Goal: Task Accomplishment & Management: Manage account settings

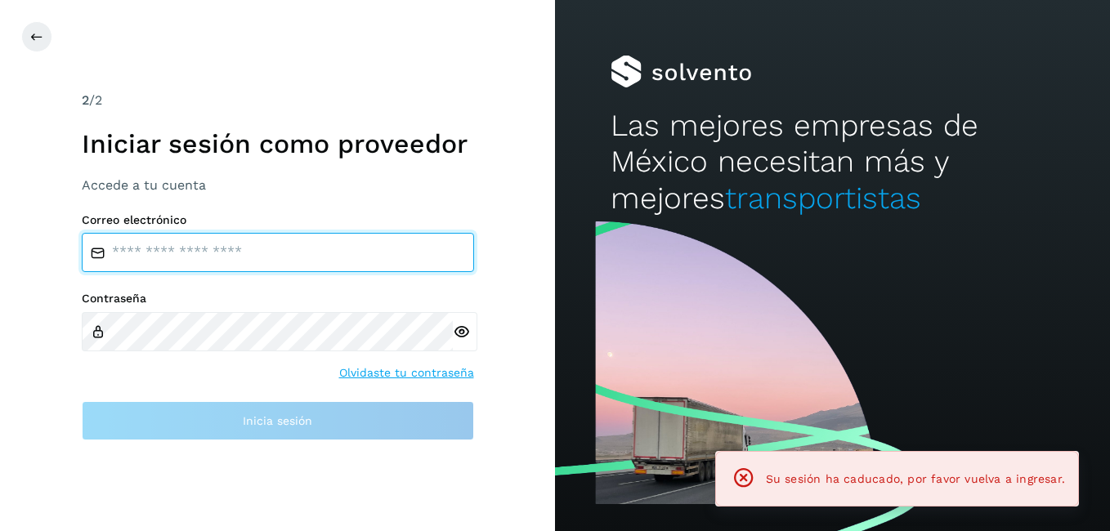
type input "**********"
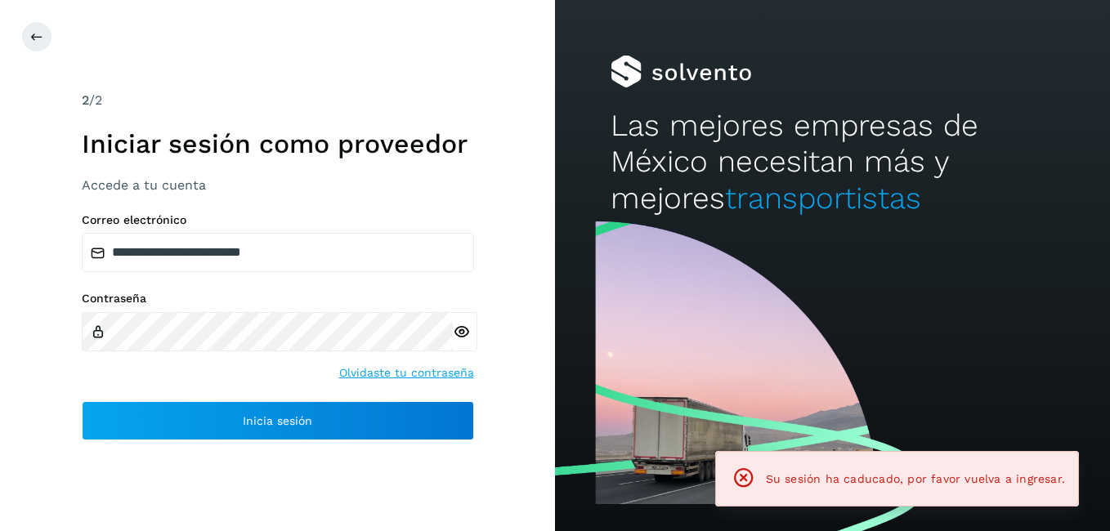
click at [0, 156] on html "**********" at bounding box center [555, 265] width 1110 height 531
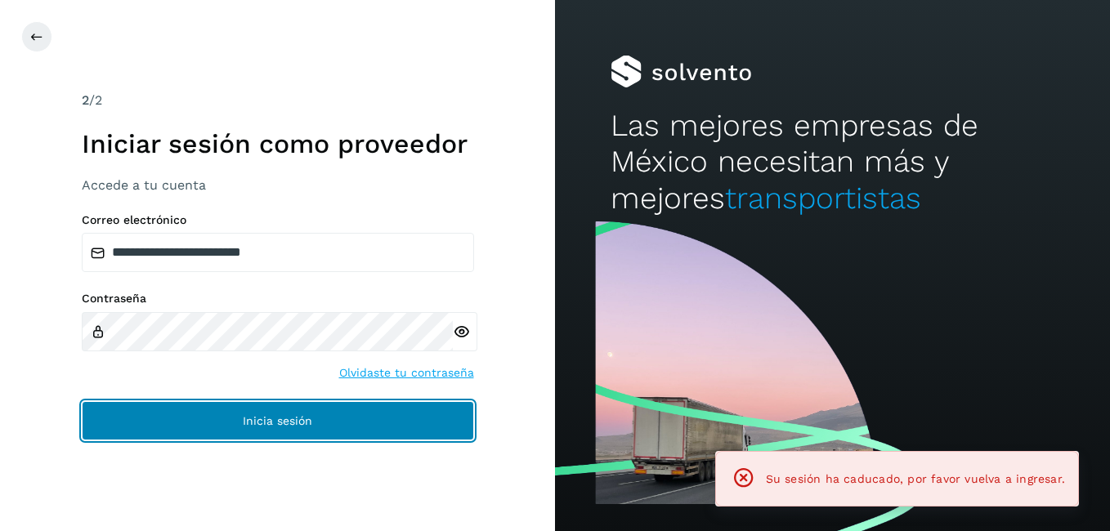
click at [252, 421] on span "Inicia sesión" at bounding box center [277, 420] width 69 height 11
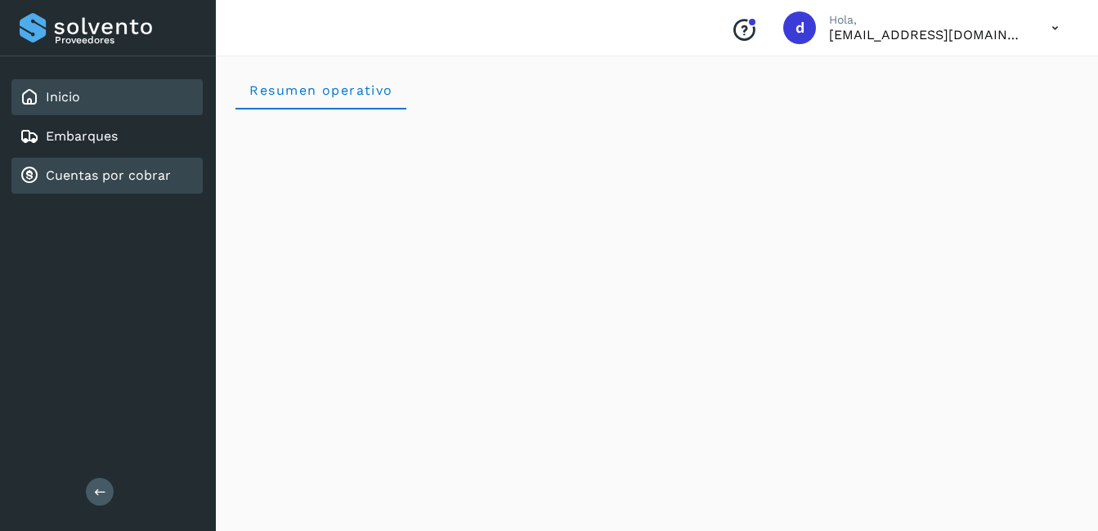
click at [116, 177] on link "Cuentas por cobrar" at bounding box center [108, 176] width 125 height 16
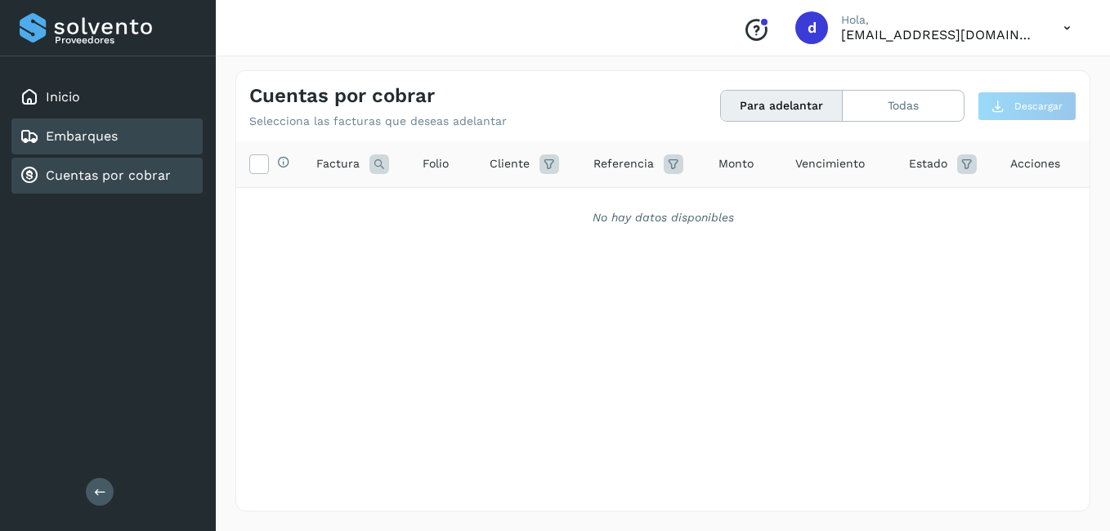
click at [110, 141] on link "Embarques" at bounding box center [82, 136] width 72 height 16
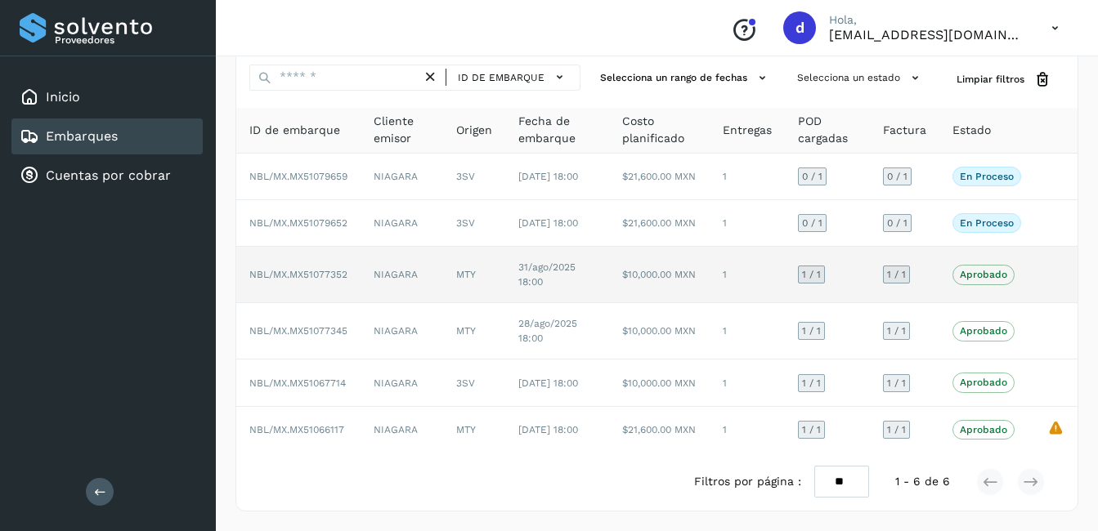
scroll to position [95, 0]
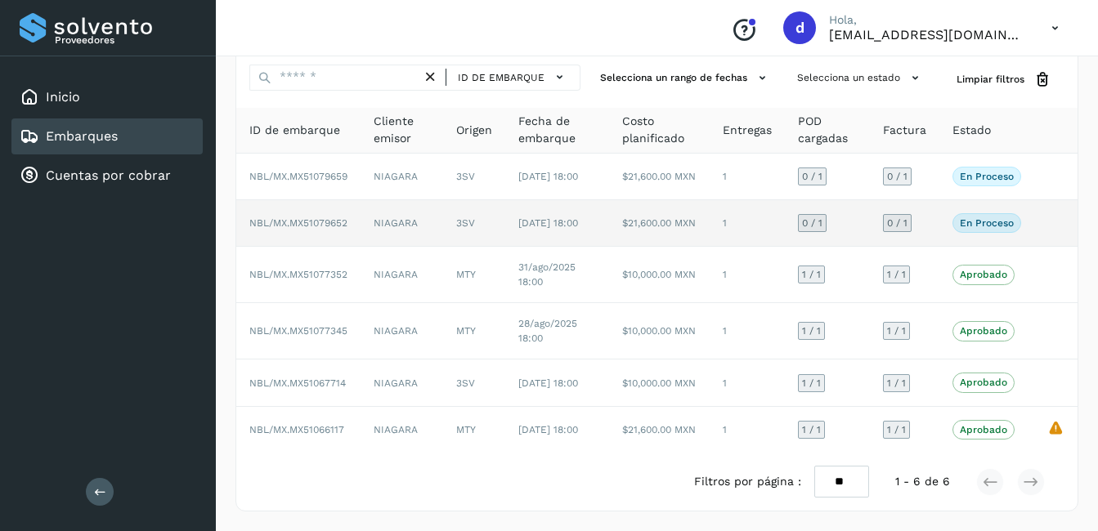
click at [340, 217] on span "NBL/MX.MX51079652" at bounding box center [298, 222] width 98 height 11
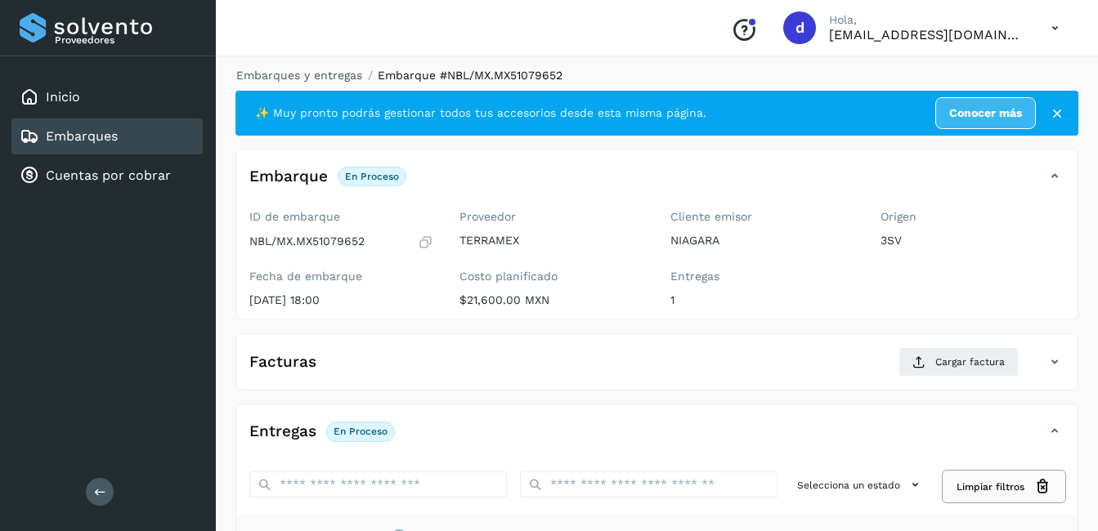
scroll to position [2, 0]
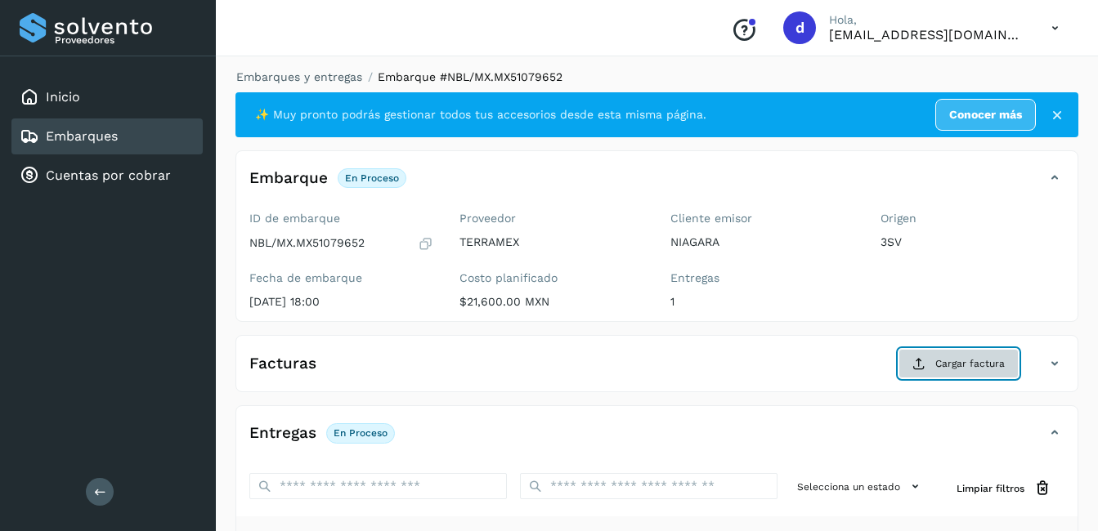
click at [953, 367] on span "Cargar factura" at bounding box center [969, 363] width 69 height 15
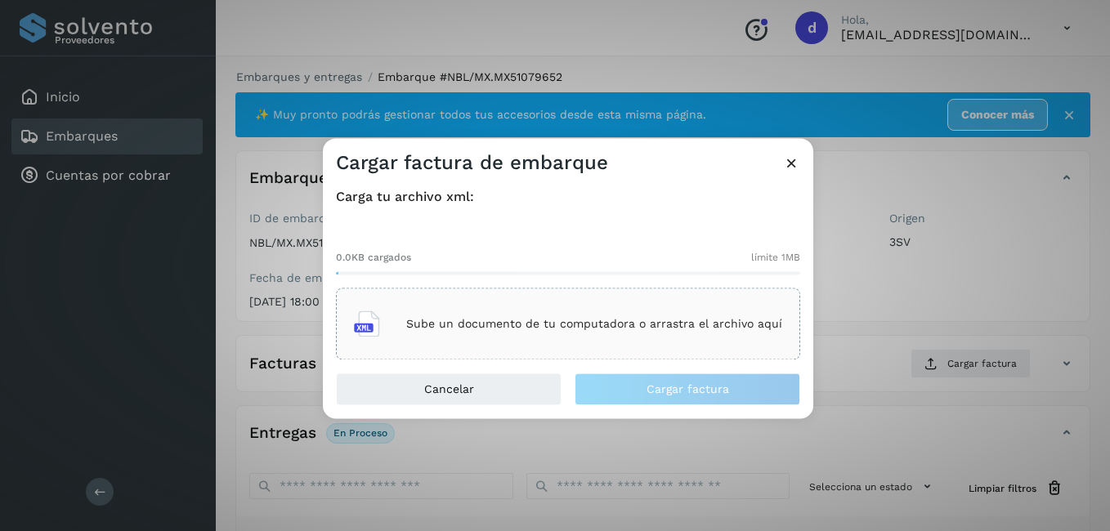
click at [505, 320] on p "Sube un documento de tu computadora o arrastra el archivo aquí" at bounding box center [594, 324] width 376 height 14
click at [485, 324] on p "Sube un documento de tu computadora o arrastra el archivo aquí" at bounding box center [594, 324] width 376 height 14
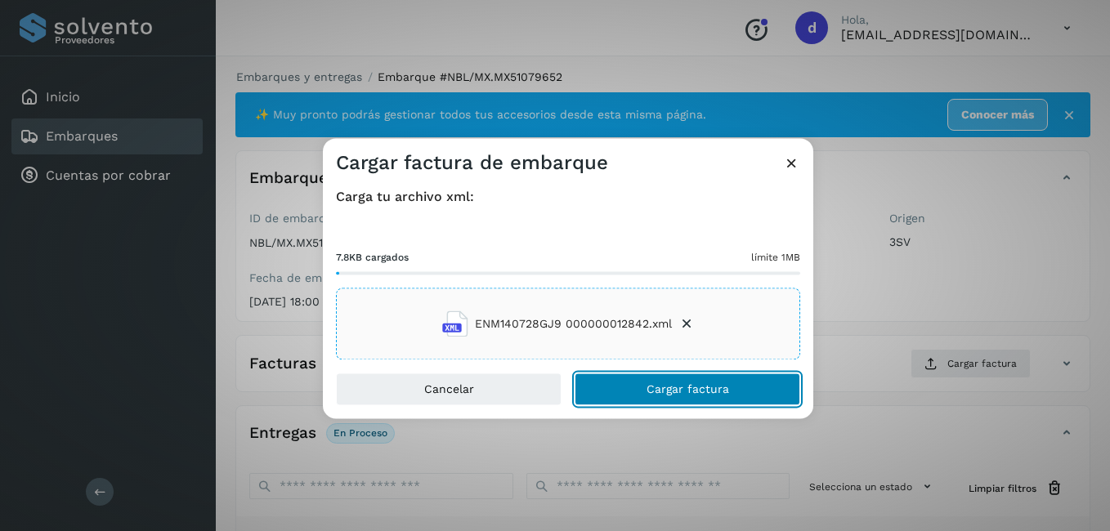
click at [705, 391] on span "Cargar factura" at bounding box center [688, 389] width 83 height 11
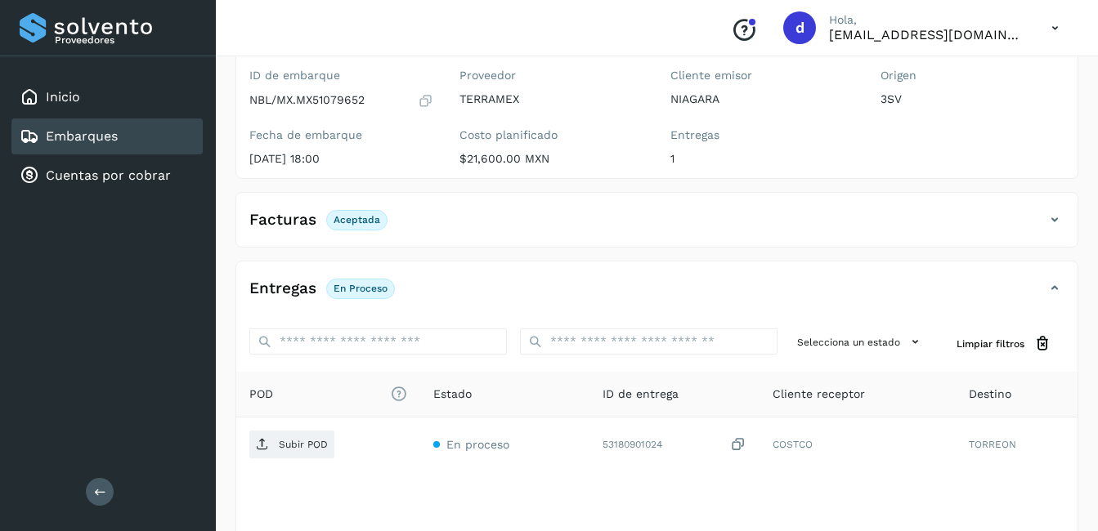
scroll to position [165, 0]
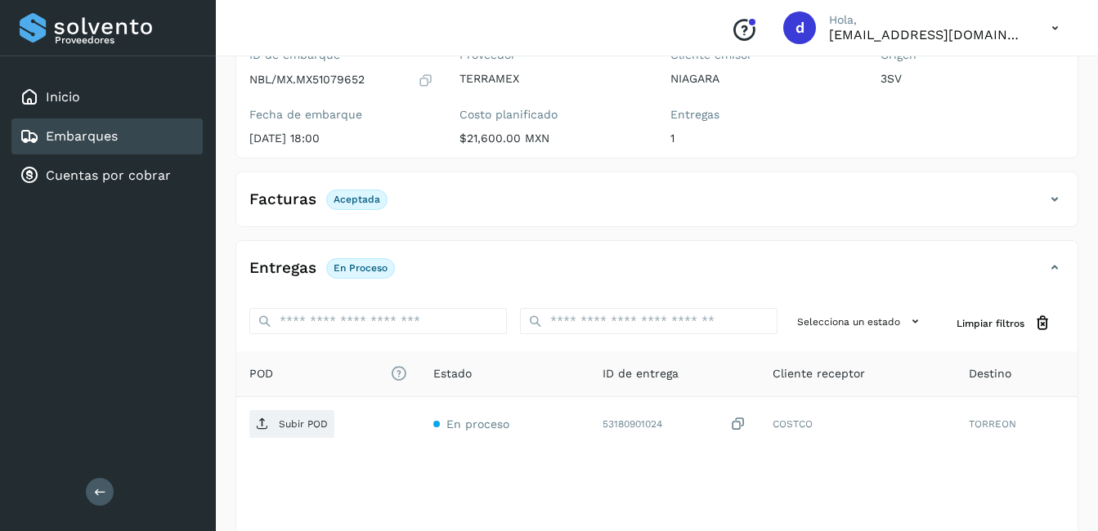
click at [366, 267] on p "En proceso" at bounding box center [361, 267] width 54 height 11
click at [352, 268] on p "En proceso" at bounding box center [361, 267] width 54 height 11
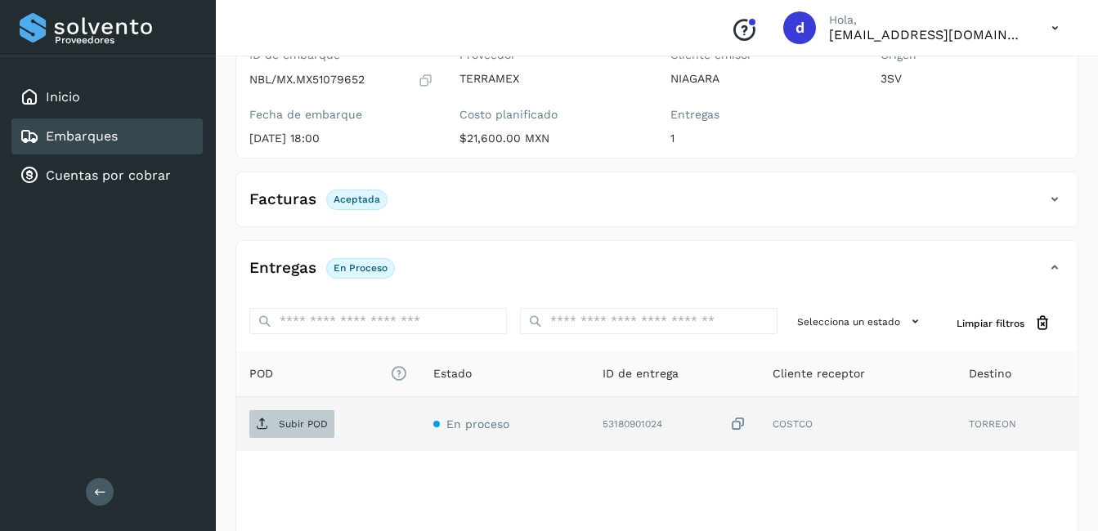
click at [280, 427] on p "Subir POD" at bounding box center [303, 424] width 49 height 11
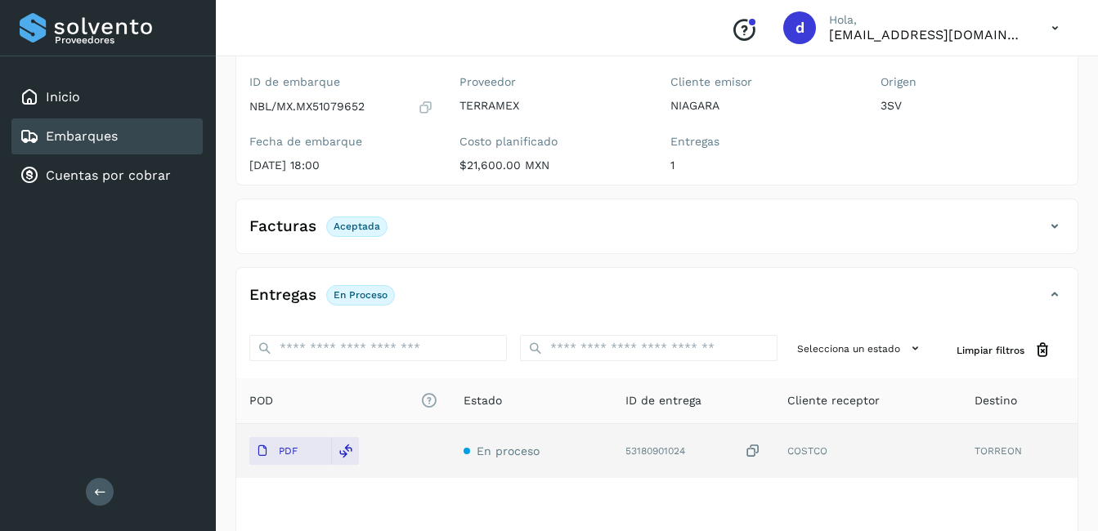
scroll to position [0, 0]
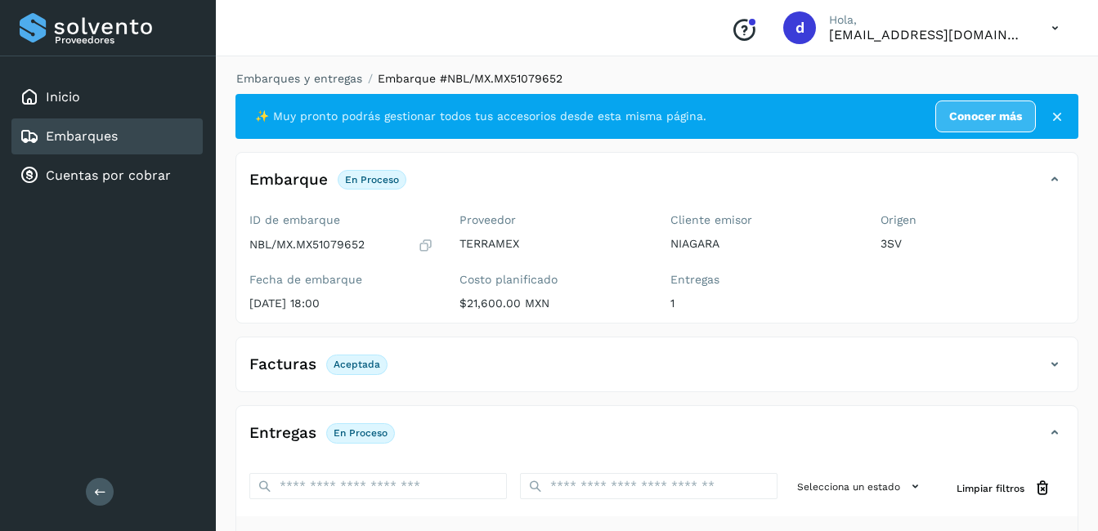
click at [111, 145] on div "Embarques" at bounding box center [69, 137] width 98 height 20
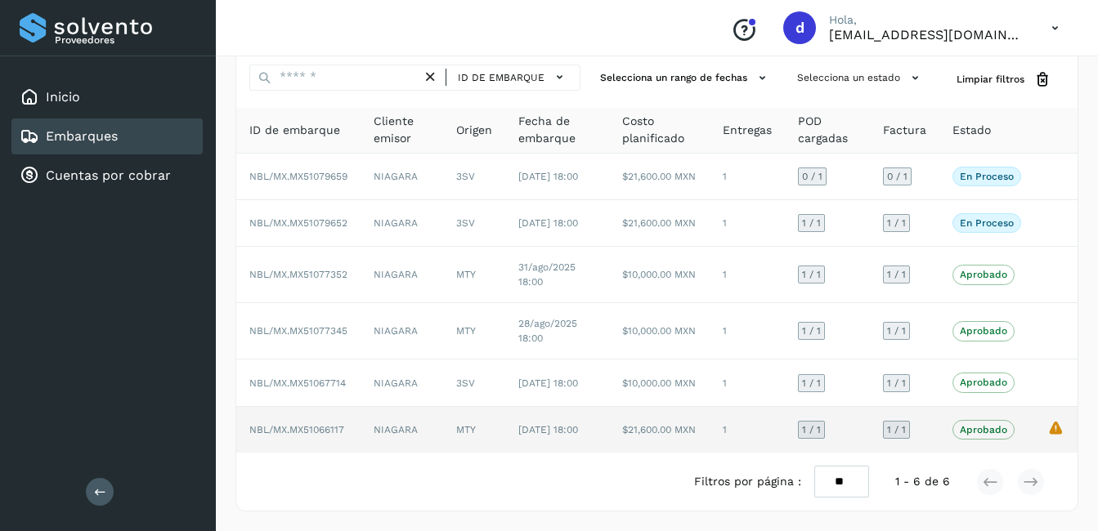
scroll to position [82, 0]
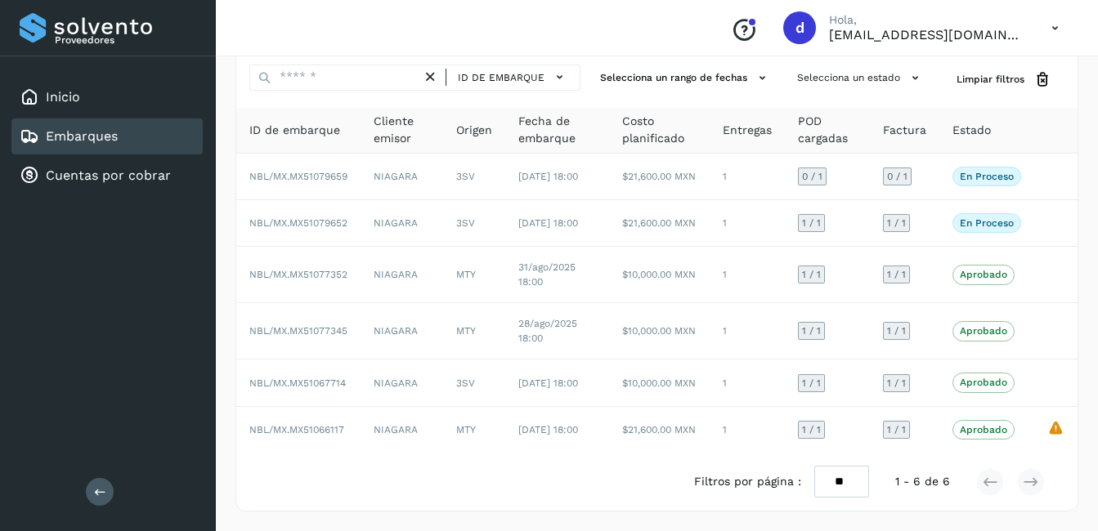
click at [94, 134] on link "Embarques" at bounding box center [82, 136] width 72 height 16
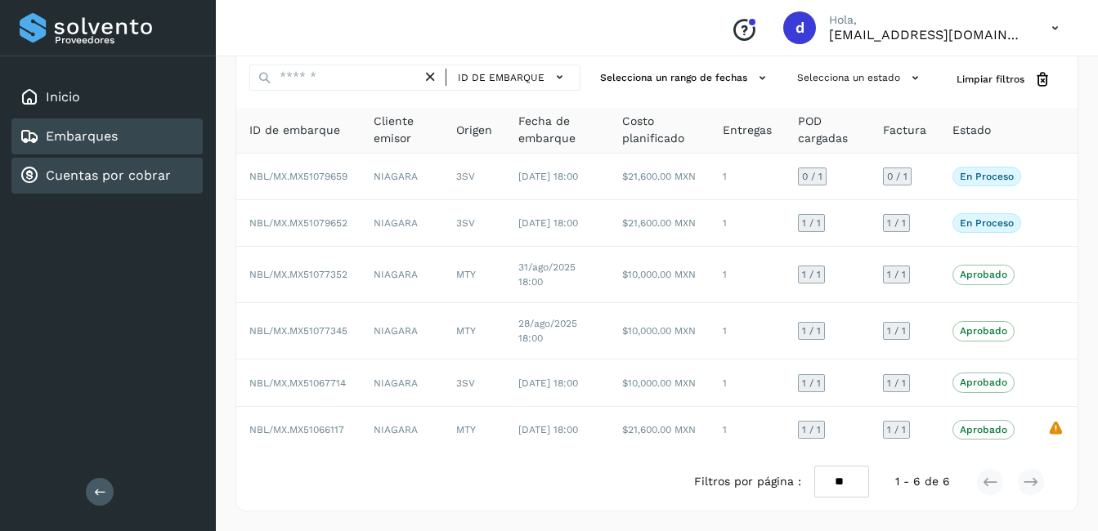
click at [60, 174] on link "Cuentas por cobrar" at bounding box center [108, 176] width 125 height 16
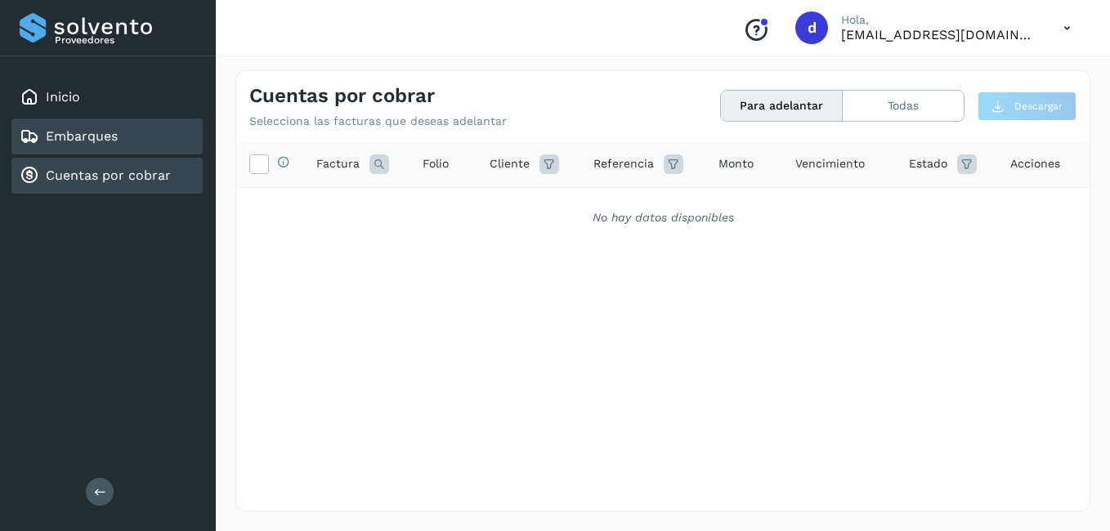
click at [89, 137] on link "Embarques" at bounding box center [82, 136] width 72 height 16
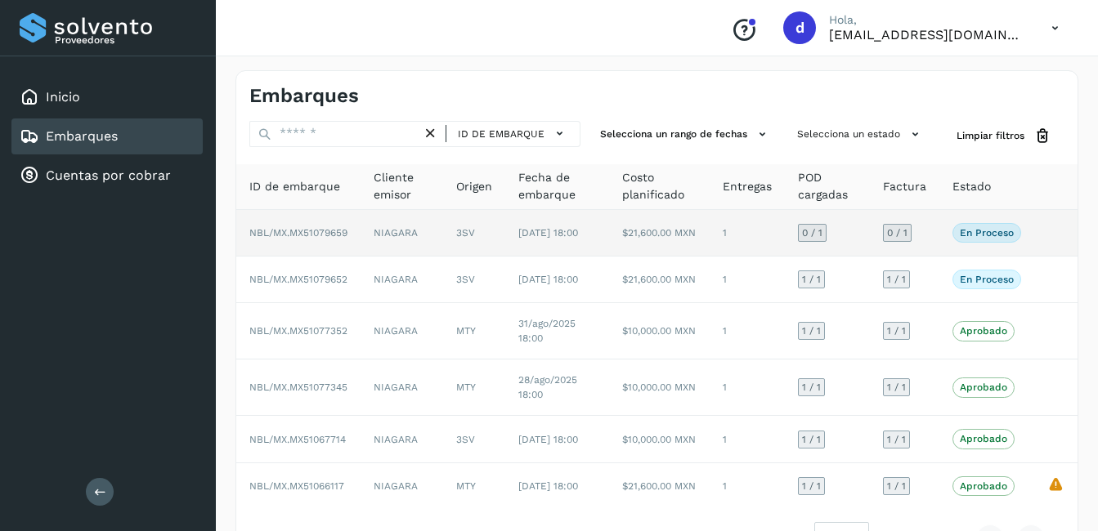
click at [976, 236] on p "En proceso" at bounding box center [987, 232] width 54 height 11
click at [308, 231] on td "NBL/MX.MX51079659" at bounding box center [298, 233] width 124 height 47
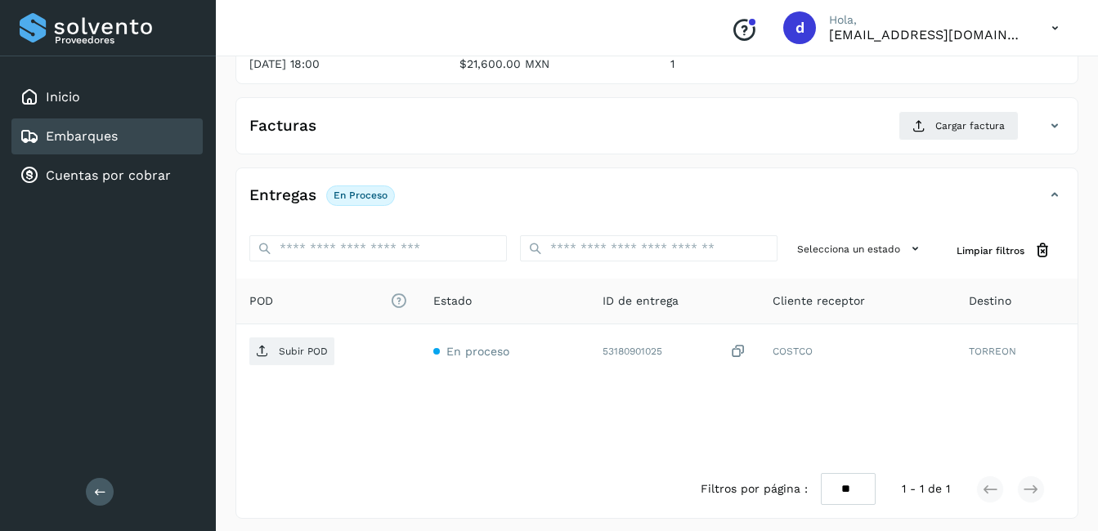
scroll to position [247, 0]
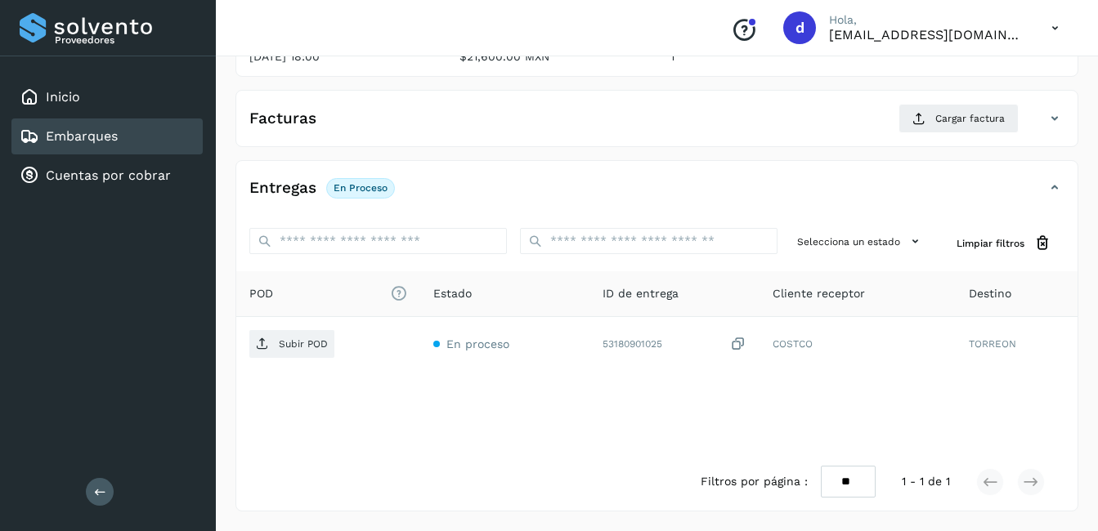
click at [76, 126] on div "Embarques" at bounding box center [106, 137] width 191 height 36
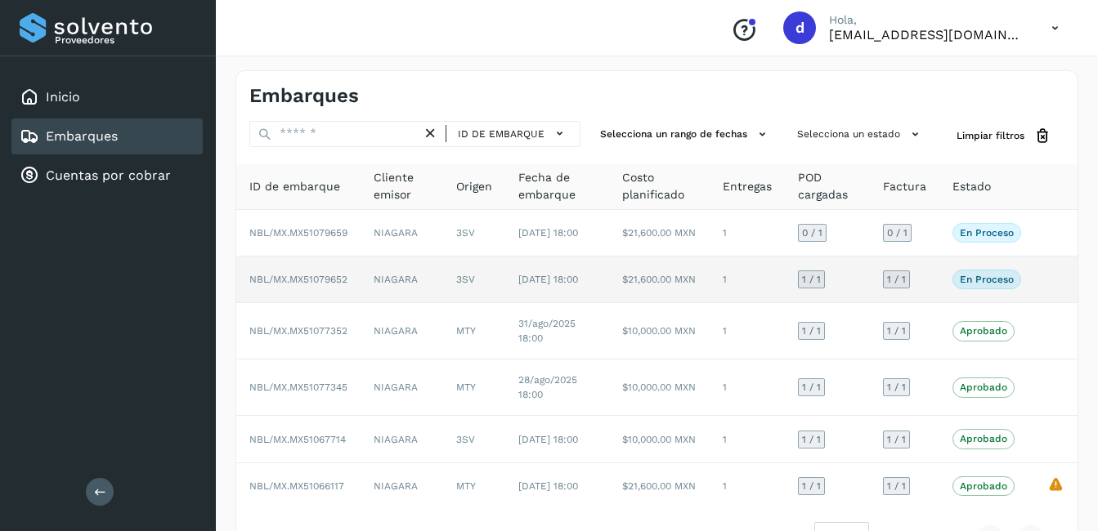
click at [311, 285] on span "NBL/MX.MX51079652" at bounding box center [298, 279] width 98 height 11
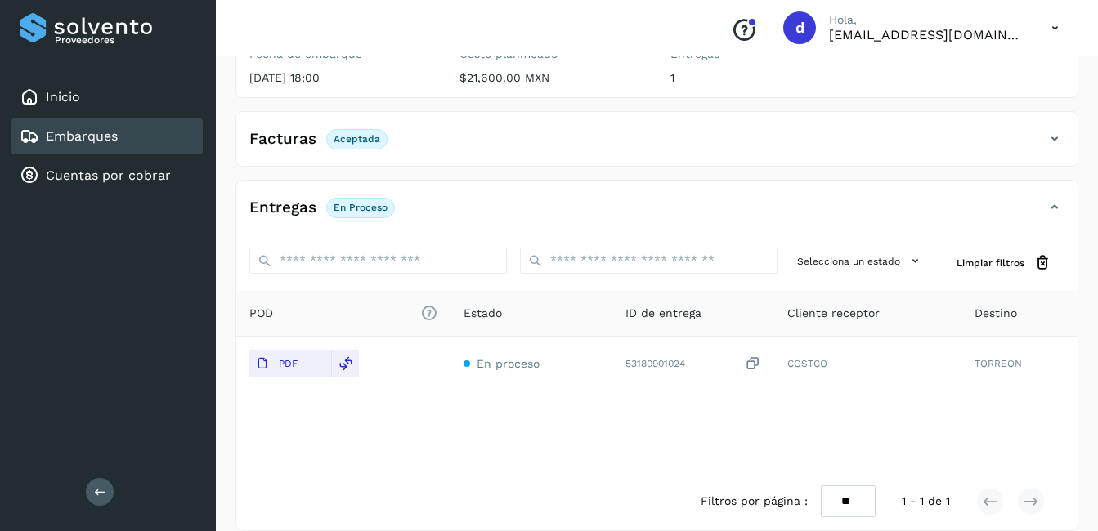
scroll to position [245, 0]
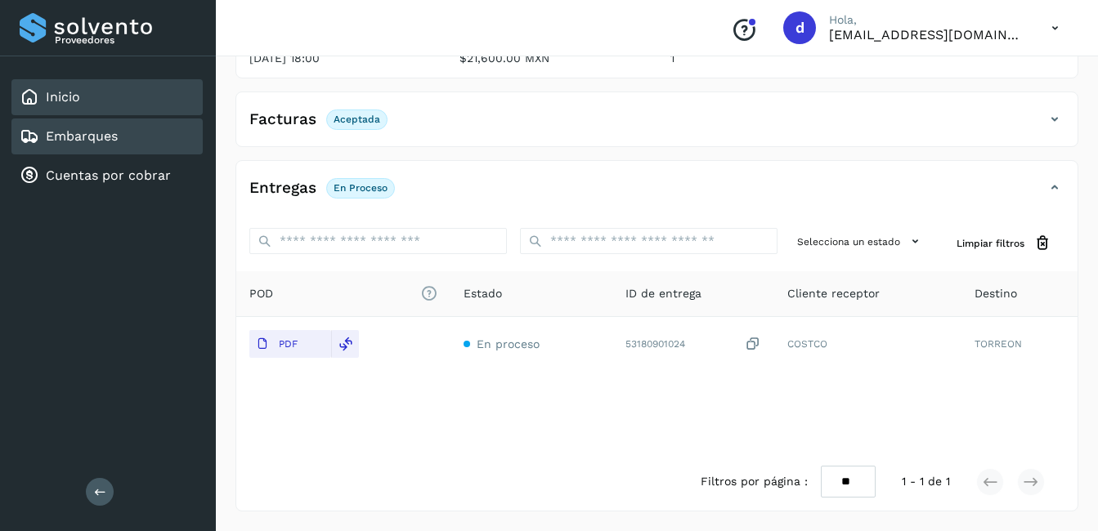
click at [64, 103] on link "Inicio" at bounding box center [63, 97] width 34 height 16
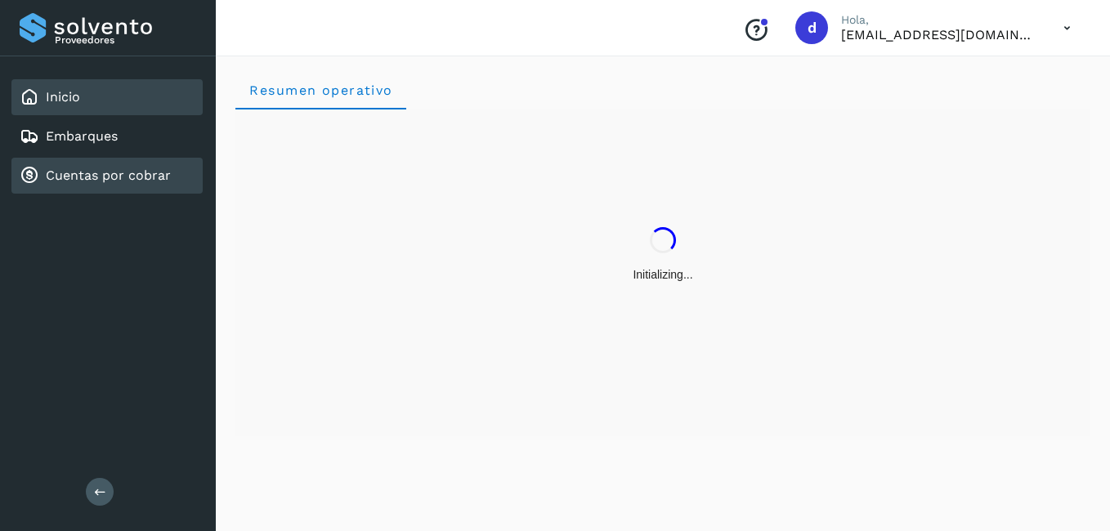
click at [107, 177] on link "Cuentas por cobrar" at bounding box center [108, 176] width 125 height 16
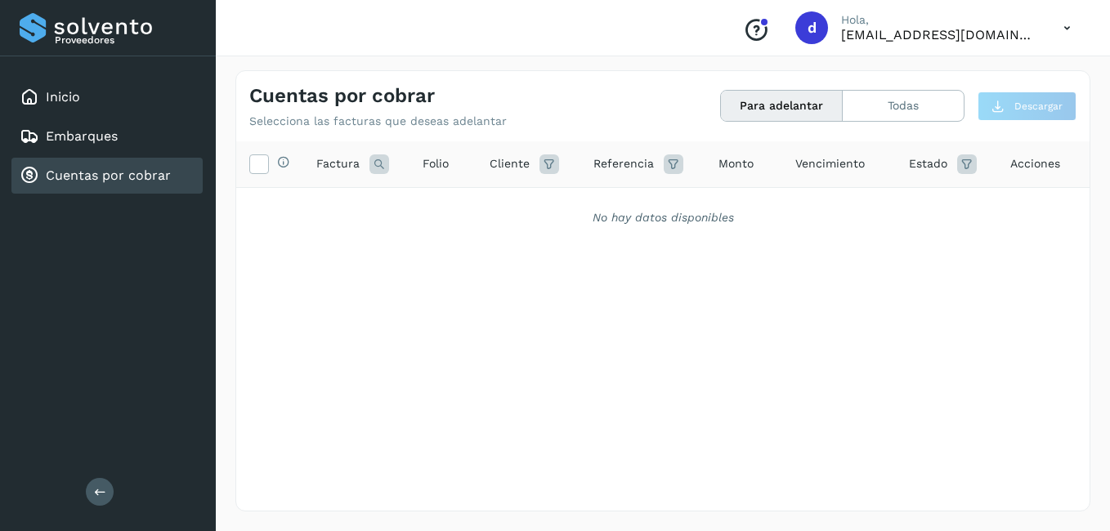
click at [68, 172] on link "Cuentas por cobrar" at bounding box center [108, 176] width 125 height 16
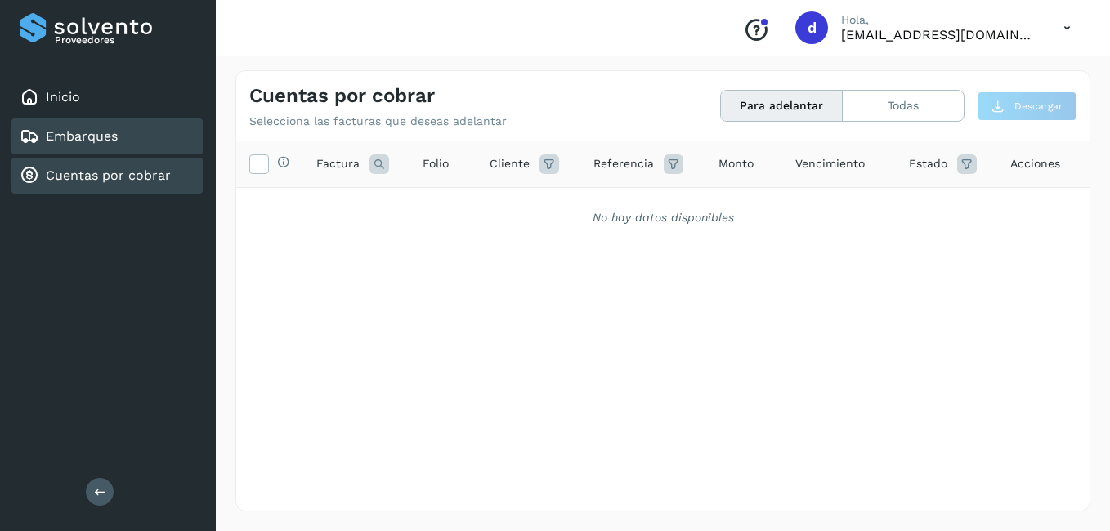
click at [84, 136] on link "Embarques" at bounding box center [82, 136] width 72 height 16
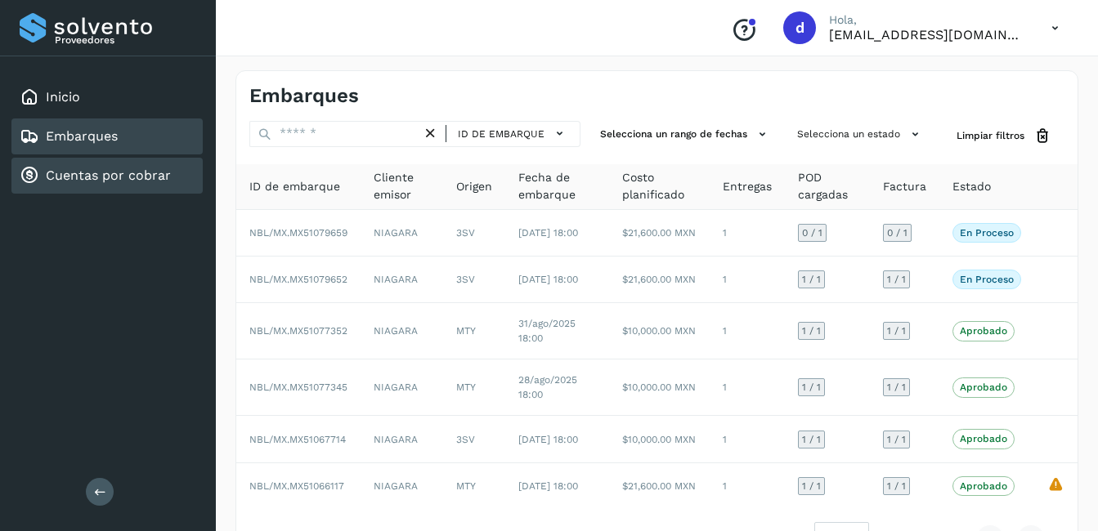
click at [92, 170] on div "Cuentas por cobrar" at bounding box center [95, 176] width 151 height 20
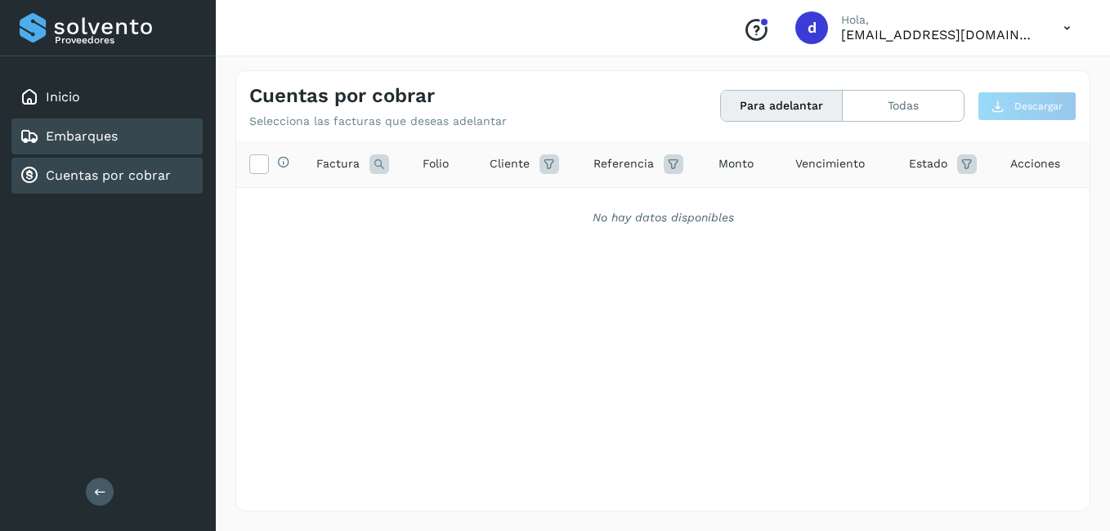
drag, startPoint x: 71, startPoint y: 118, endPoint x: 62, endPoint y: 131, distance: 15.9
click at [65, 124] on div "Inicio Embarques Cuentas por cobrar" at bounding box center [108, 136] width 216 height 160
click at [58, 143] on link "Embarques" at bounding box center [82, 136] width 72 height 16
